Goal: Navigation & Orientation: Go to known website

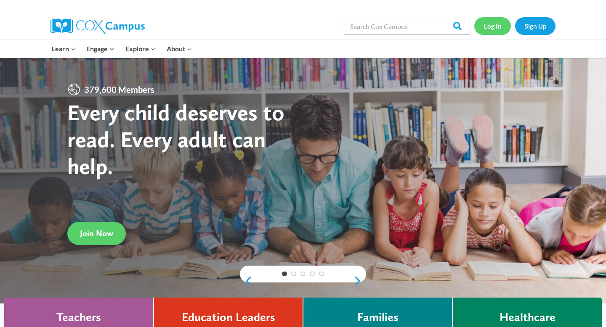
click at [495, 27] on link "Log In" at bounding box center [492, 25] width 37 height 17
click at [492, 34] on link "Log In" at bounding box center [492, 25] width 37 height 17
